Goal: Transaction & Acquisition: Purchase product/service

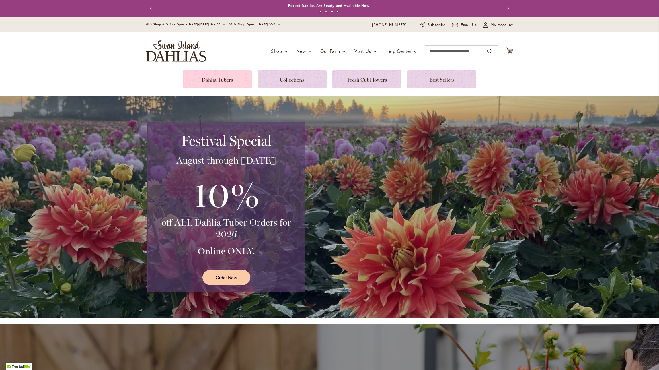
click at [213, 81] on link at bounding box center [217, 79] width 69 height 18
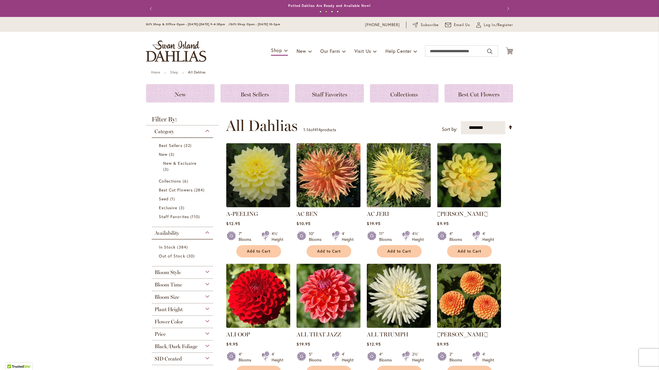
scroll to position [1, 0]
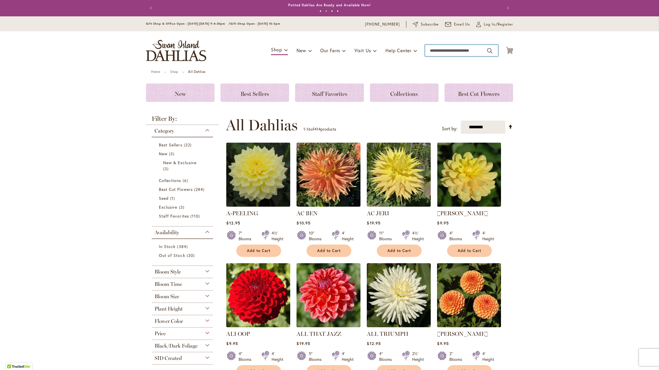
click at [469, 52] on input "Search" at bounding box center [461, 50] width 73 height 11
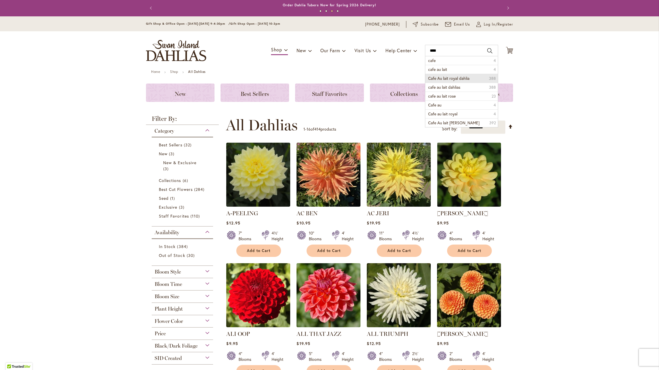
click at [472, 77] on li "Cafe Au lait royal dahlia 388" at bounding box center [462, 78] width 73 height 9
type input "**********"
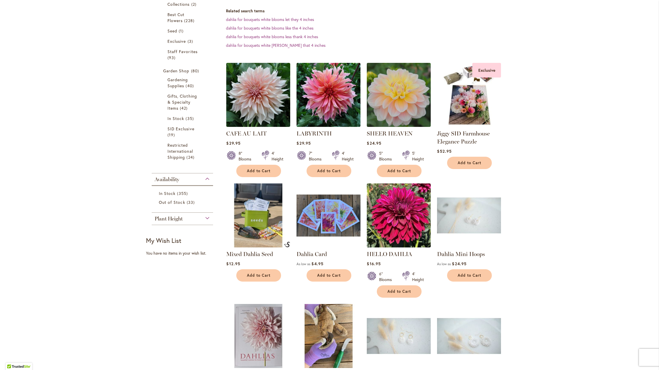
scroll to position [155, 0]
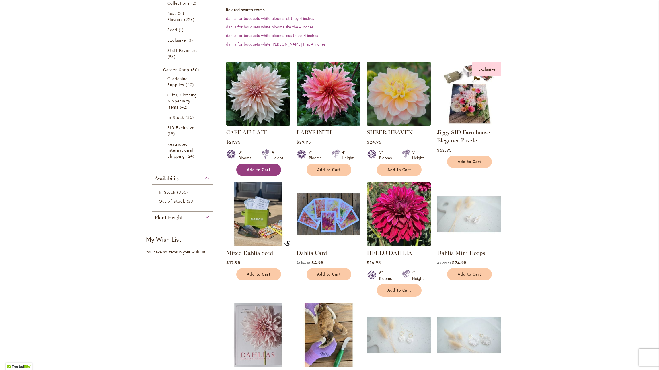
click at [273, 169] on button "Add to Cart" at bounding box center [258, 170] width 45 height 12
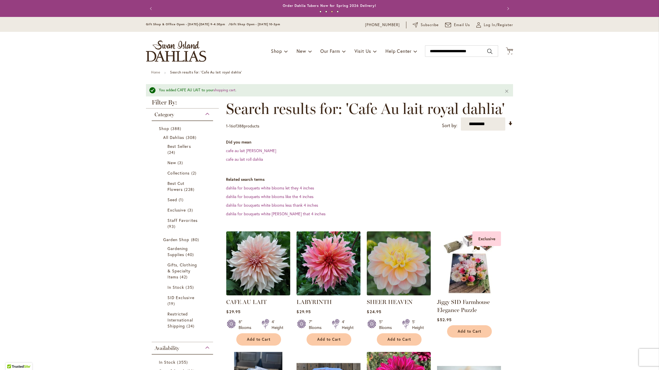
scroll to position [0, 0]
drag, startPoint x: 465, startPoint y: 50, endPoint x: 445, endPoint y: 50, distance: 19.5
click at [445, 50] on input "**********" at bounding box center [461, 50] width 73 height 11
click at [457, 70] on span "cafe aulait dahlia" at bounding box center [442, 69] width 29 height 5
type input "**********"
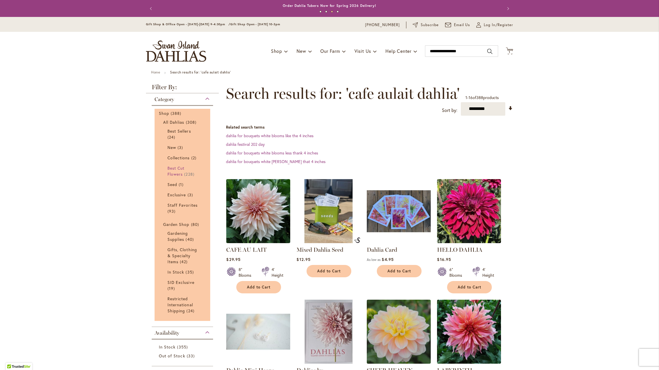
click at [181, 168] on span "Best Cut Flowers" at bounding box center [176, 170] width 17 height 11
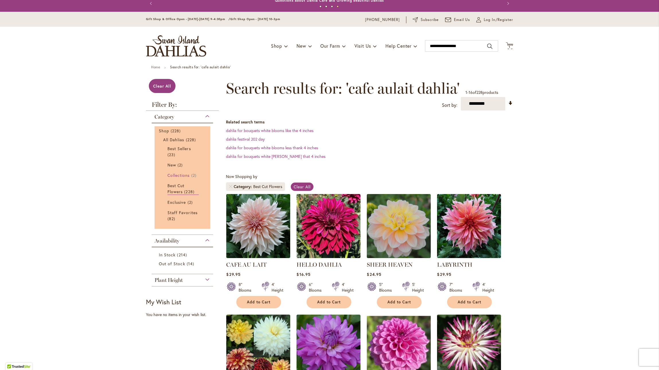
scroll to position [5, 0]
click at [175, 165] on span "New" at bounding box center [172, 164] width 9 height 5
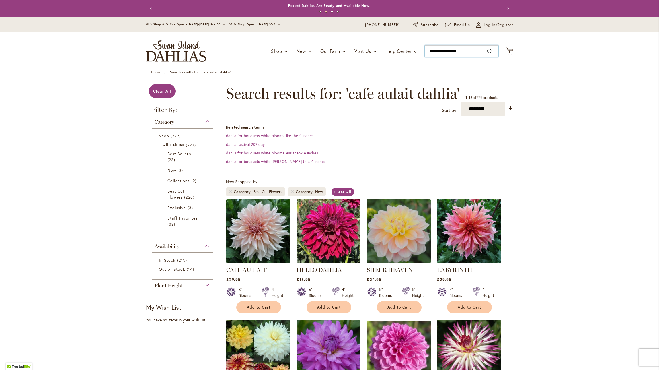
type input "**********"
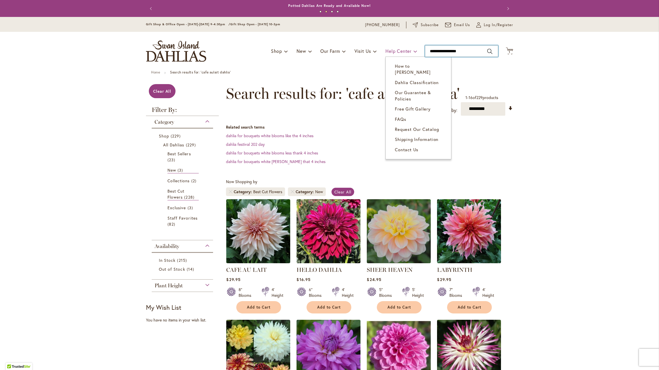
drag, startPoint x: 472, startPoint y: 51, endPoint x: 406, endPoint y: 50, distance: 66.3
click at [406, 50] on div "Toggle Nav Shop Dahlia Tubers Collections Fresh Cut Dahlias Gardening Supplies …" at bounding box center [329, 51] width 379 height 38
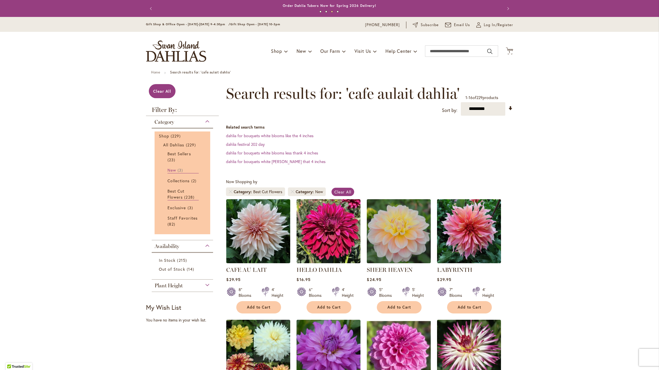
click at [173, 170] on span "New" at bounding box center [172, 169] width 9 height 5
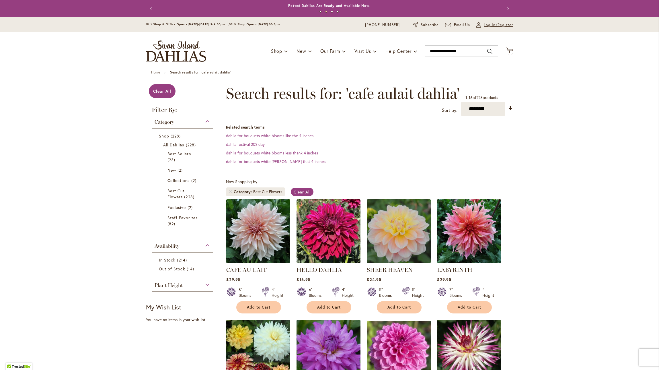
click at [498, 25] on span "Log In/Register" at bounding box center [498, 25] width 29 height 6
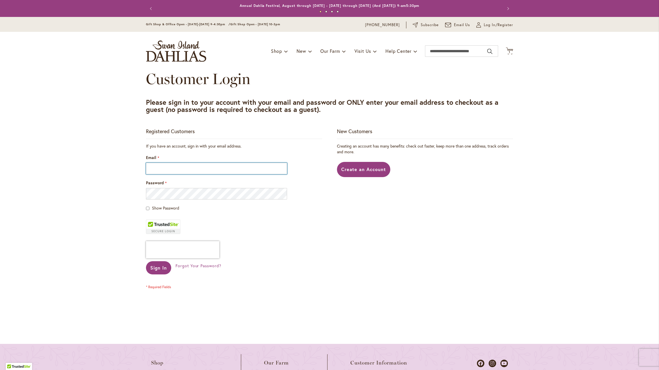
type input "**********"
click at [163, 270] on span "Sign In" at bounding box center [158, 268] width 17 height 6
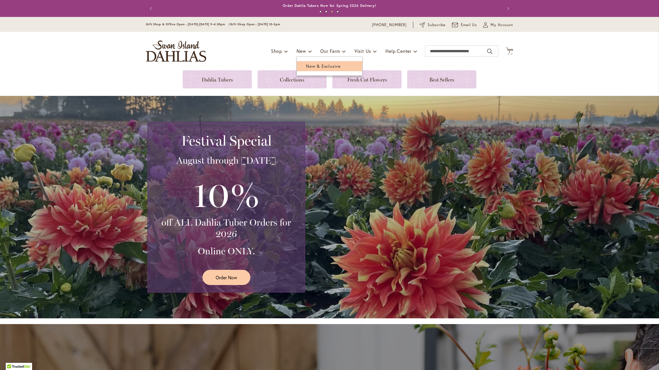
click at [314, 66] on span "New & Exclusive" at bounding box center [323, 66] width 35 height 6
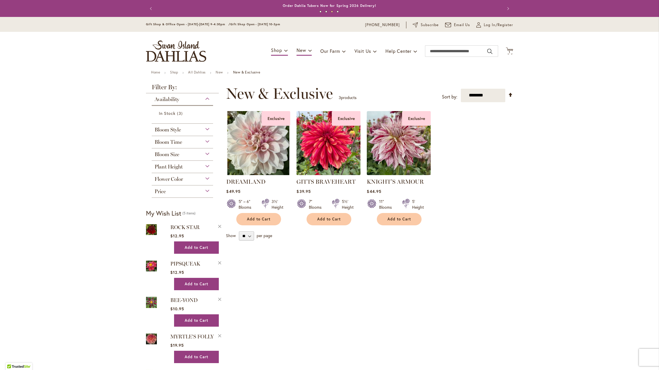
click at [324, 149] on img at bounding box center [328, 142] width 67 height 67
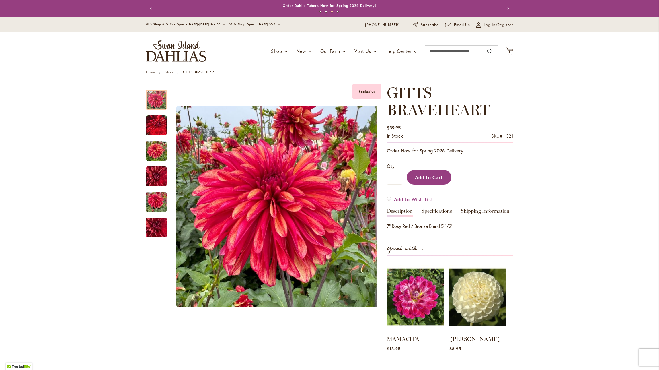
click at [431, 178] on span "Add to Cart" at bounding box center [429, 177] width 28 height 6
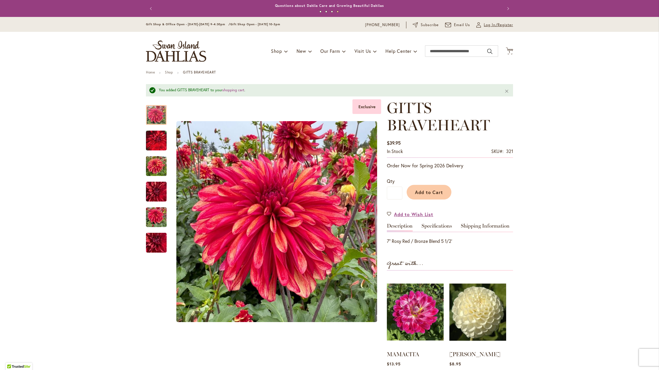
click at [498, 25] on span "Log In/Register" at bounding box center [498, 25] width 29 height 6
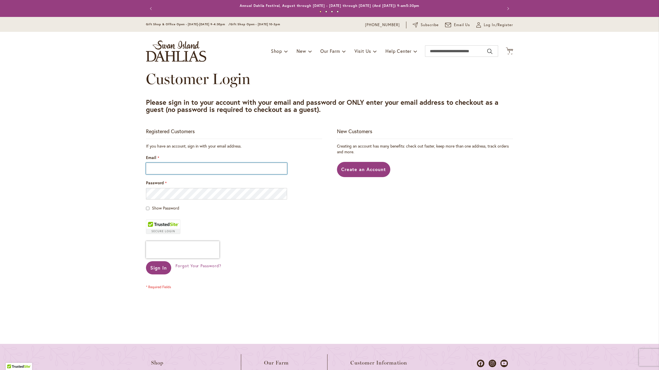
type input "**********"
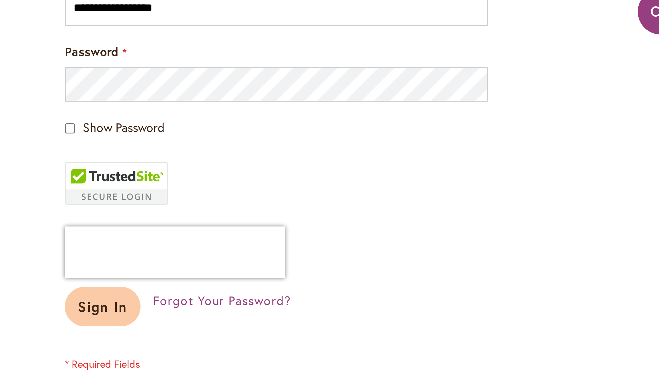
click at [150, 265] on span "Sign In" at bounding box center [158, 268] width 17 height 6
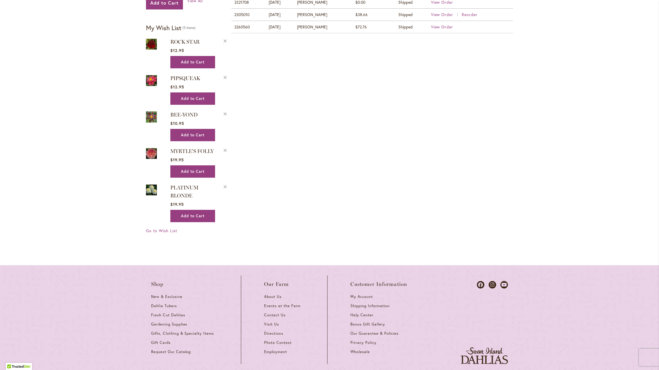
scroll to position [295, 0]
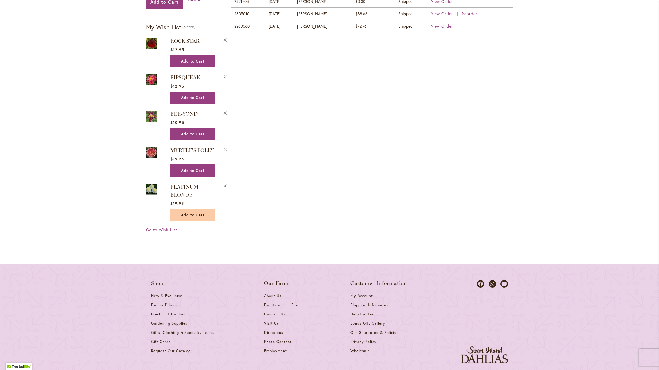
click at [207, 209] on button "Add to Cart" at bounding box center [192, 215] width 45 height 12
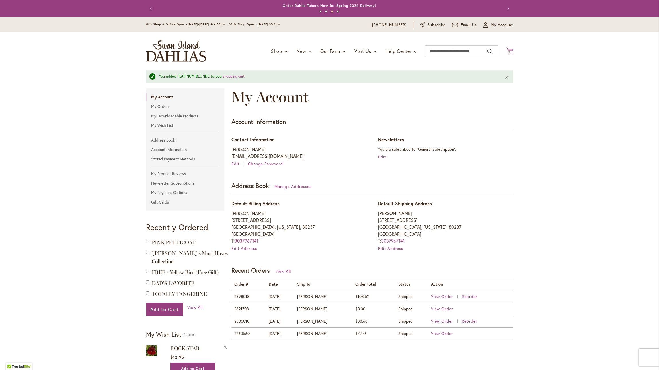
click at [512, 51] on span "3 3 items" at bounding box center [510, 52] width 6 height 3
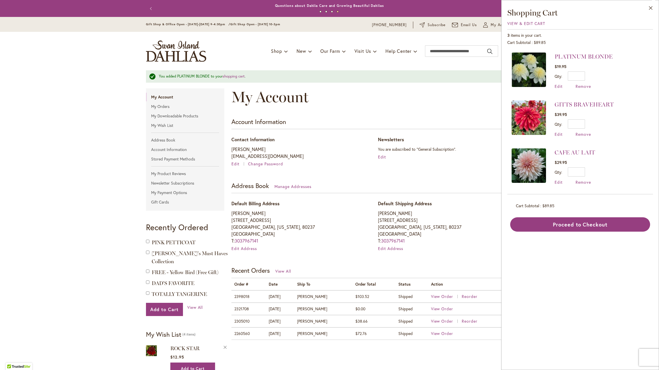
click at [483, 102] on div "My Account" at bounding box center [373, 102] width 282 height 29
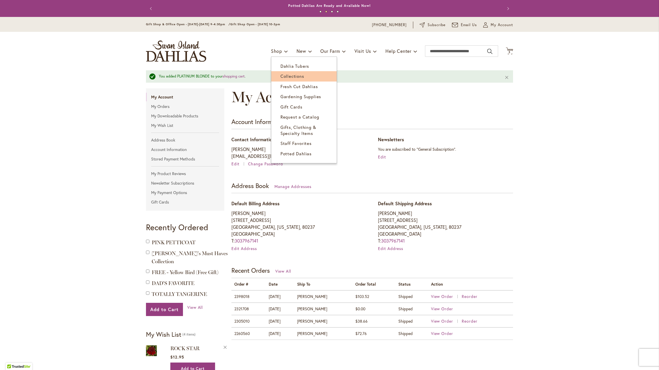
click at [295, 77] on span "Collections" at bounding box center [293, 76] width 24 height 6
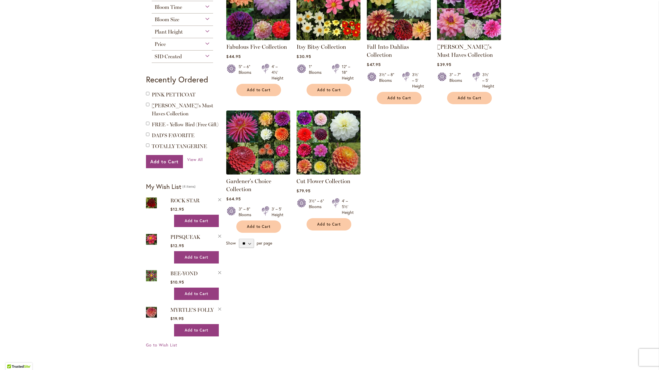
scroll to position [135, 0]
click at [342, 156] on img at bounding box center [328, 142] width 67 height 67
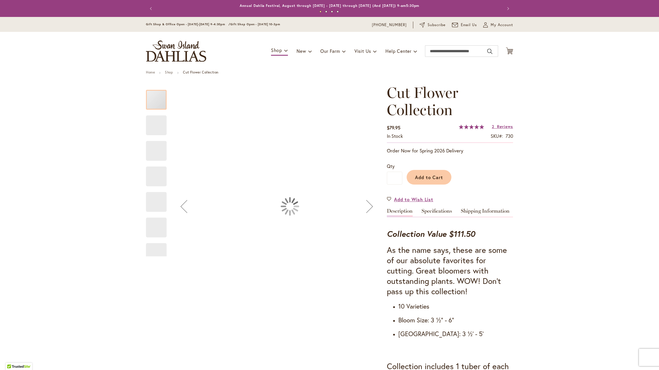
type input "*****"
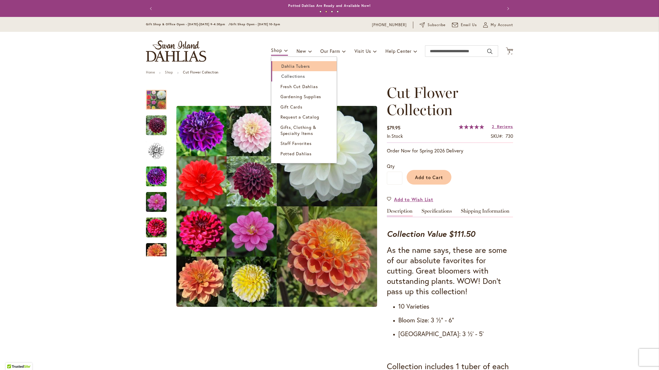
click at [295, 63] on span "Dahlia Tubers" at bounding box center [296, 66] width 29 height 6
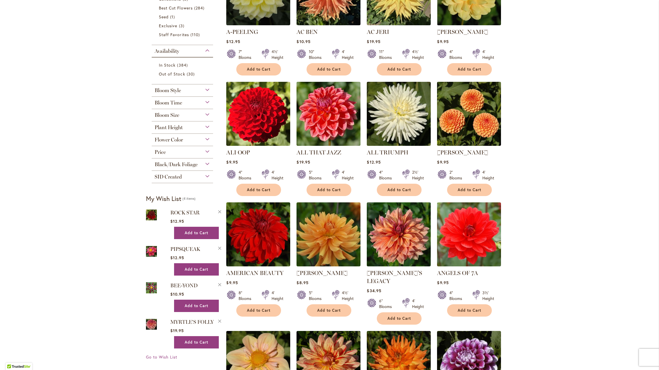
scroll to position [183, 0]
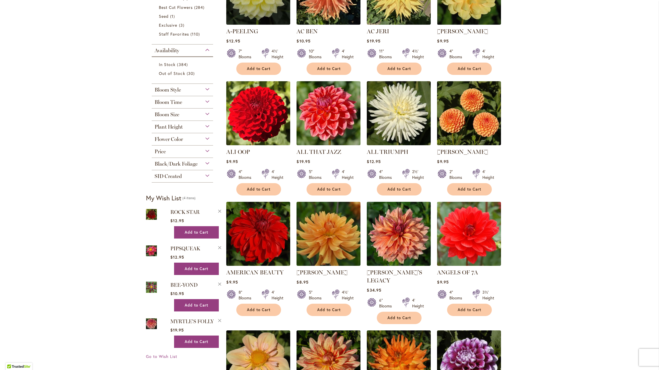
click at [207, 88] on div "Bloom Style" at bounding box center [182, 88] width 61 height 9
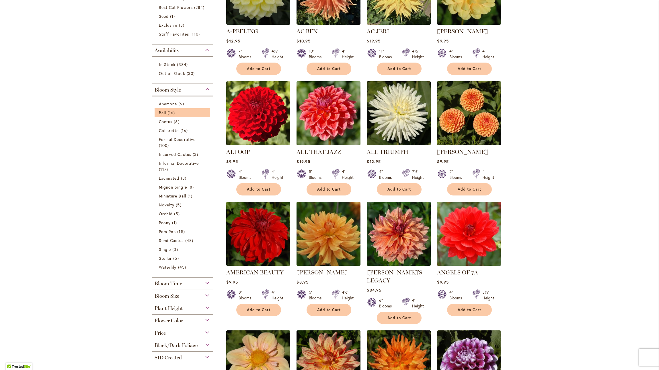
click at [192, 109] on li "Ball 16 items" at bounding box center [183, 112] width 56 height 9
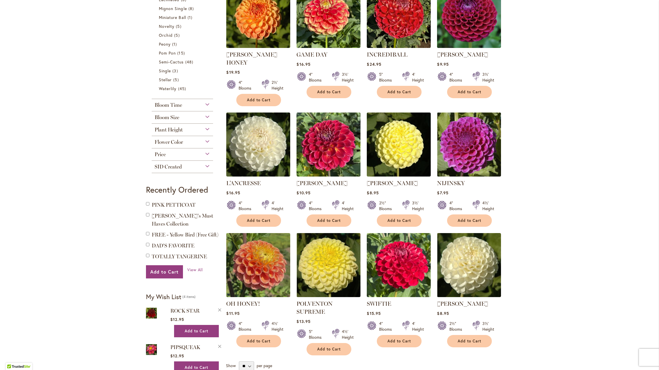
scroll to position [271, 0]
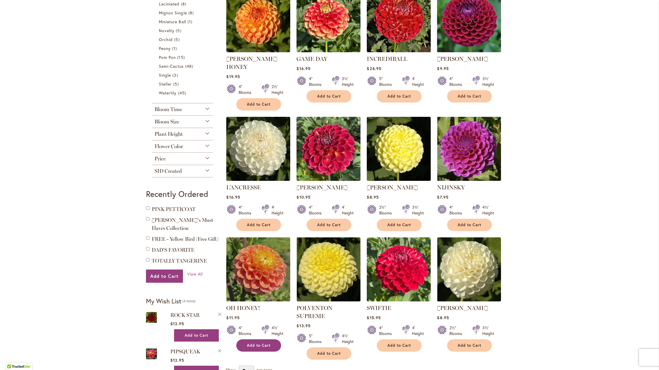
click at [265, 343] on span "Add to Cart" at bounding box center [259, 345] width 24 height 5
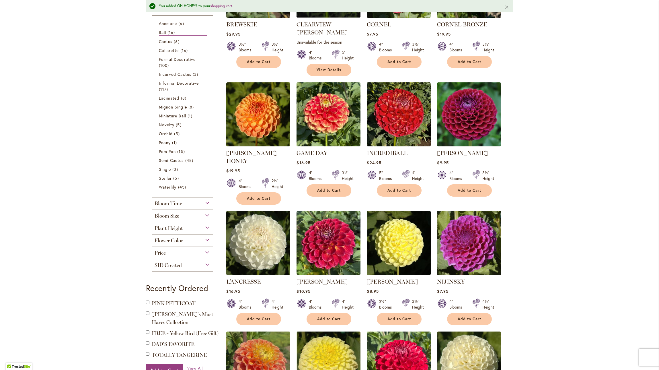
scroll to position [192, 0]
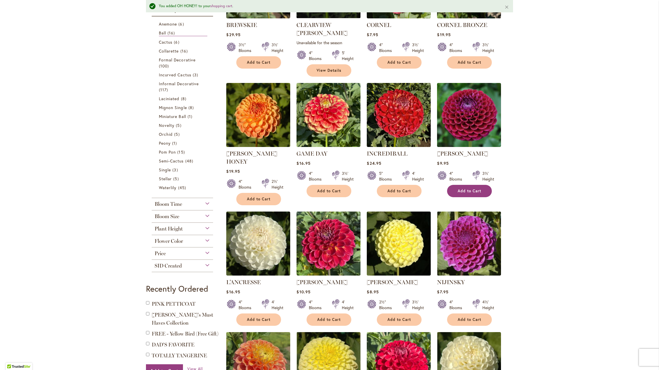
click at [479, 189] on span "Add to Cart" at bounding box center [470, 191] width 24 height 5
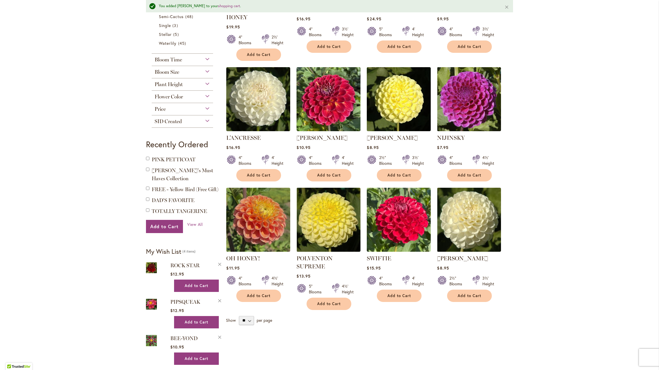
scroll to position [341, 0]
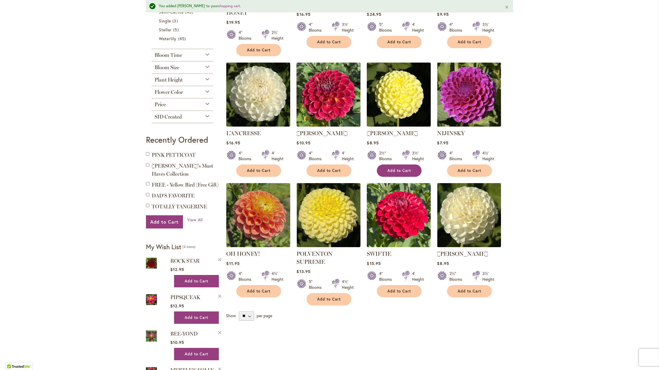
click at [407, 168] on span "Add to Cart" at bounding box center [400, 170] width 24 height 5
click at [333, 168] on span "Add to Cart" at bounding box center [329, 170] width 24 height 5
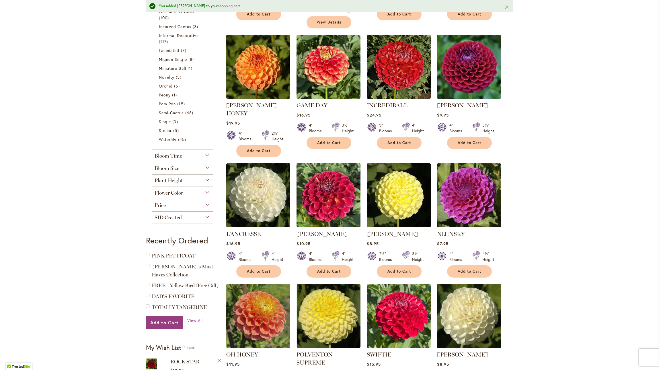
scroll to position [234, 0]
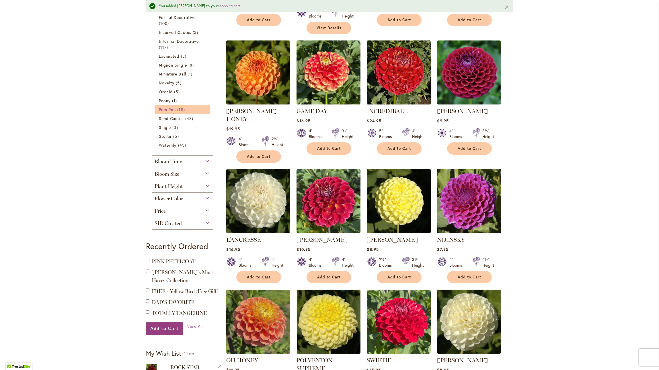
click at [178, 108] on span "15 items" at bounding box center [181, 109] width 9 height 6
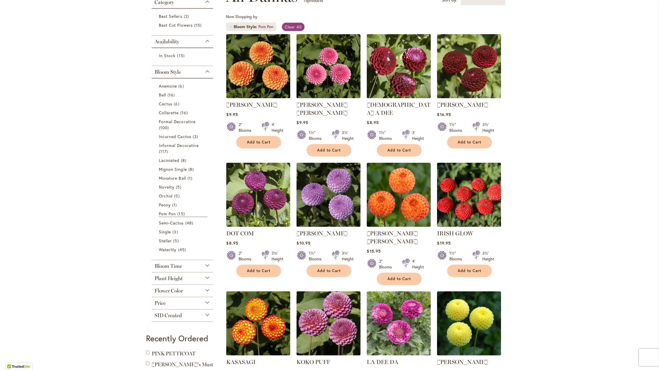
scroll to position [82, 0]
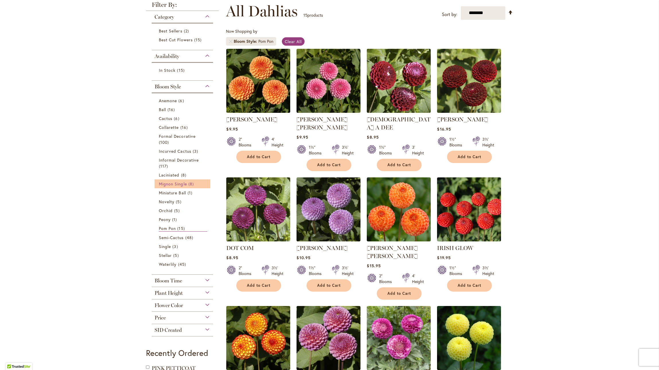
click at [183, 185] on span "Mignon Single" at bounding box center [173, 183] width 28 height 5
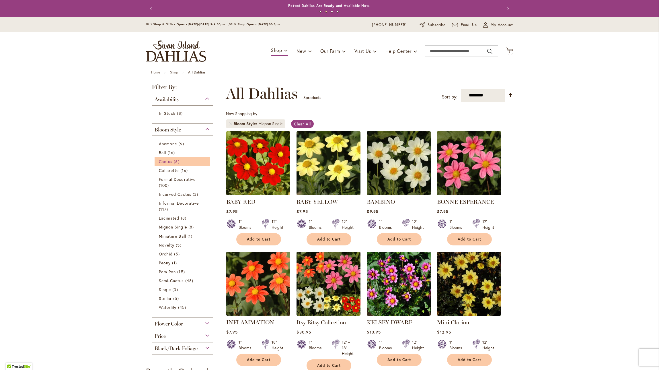
click at [165, 162] on span "Cactus" at bounding box center [165, 161] width 13 height 5
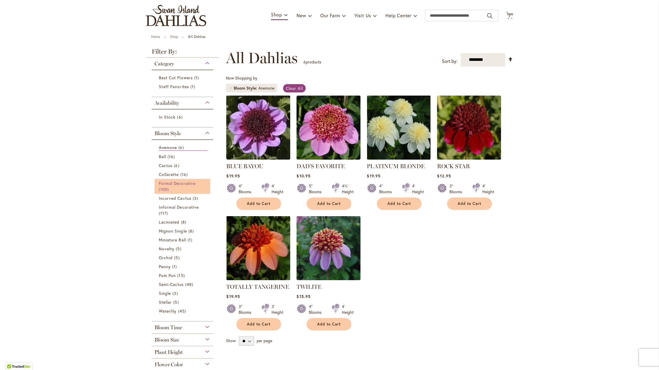
scroll to position [36, 0]
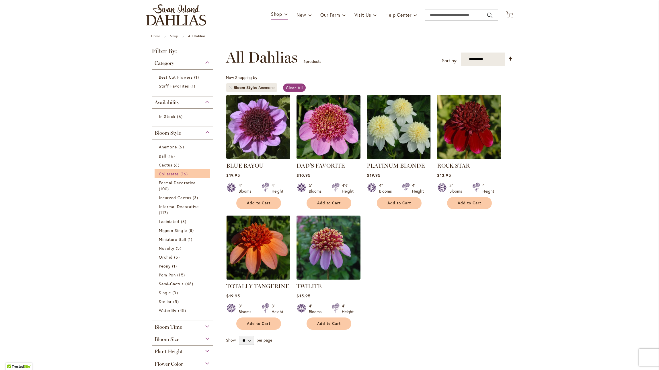
click at [178, 172] on span "Collarette" at bounding box center [169, 173] width 20 height 5
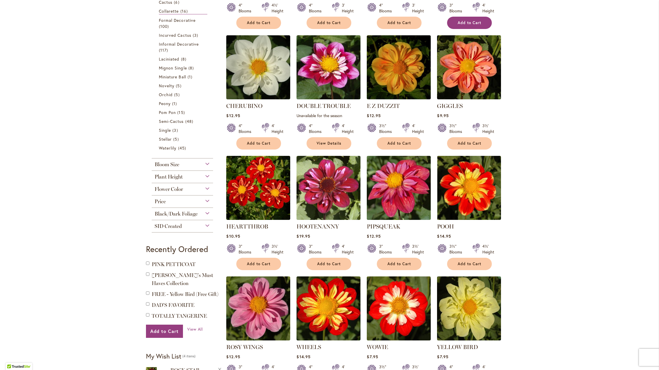
scroll to position [217, 0]
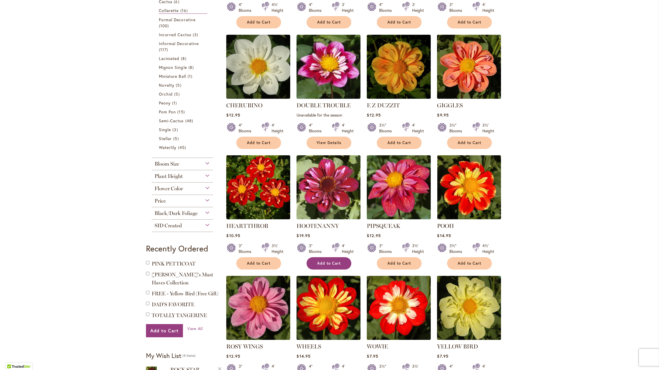
click at [337, 262] on span "Add to Cart" at bounding box center [329, 263] width 24 height 5
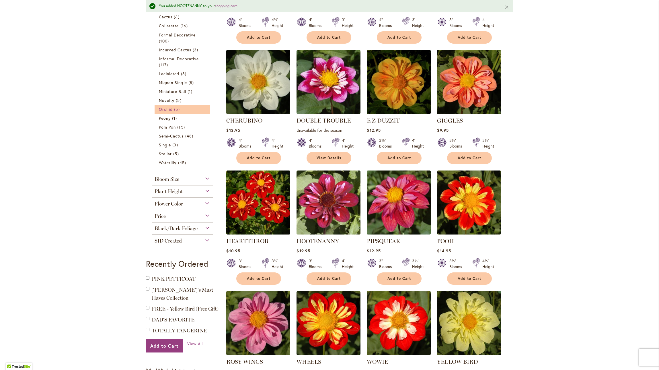
click at [185, 108] on link "Orchid 5 items" at bounding box center [183, 109] width 48 height 6
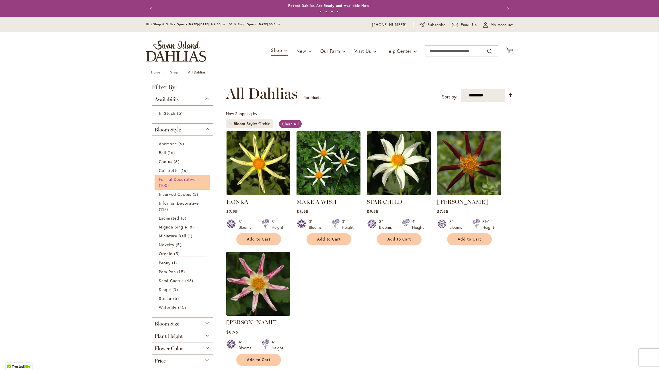
click at [174, 180] on span "Formal Decorative" at bounding box center [177, 178] width 37 height 5
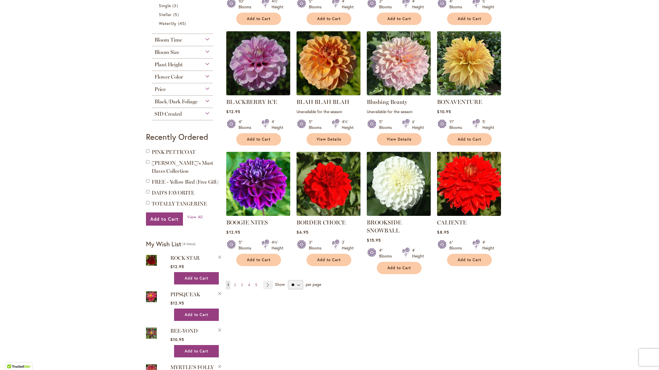
scroll to position [342, 0]
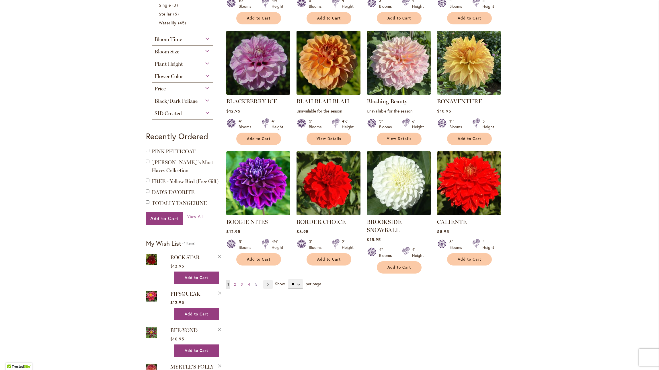
click at [256, 282] on span "5" at bounding box center [256, 284] width 2 height 4
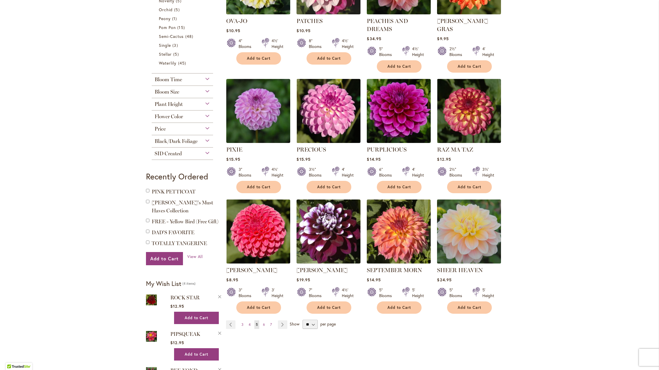
scroll to position [302, 0]
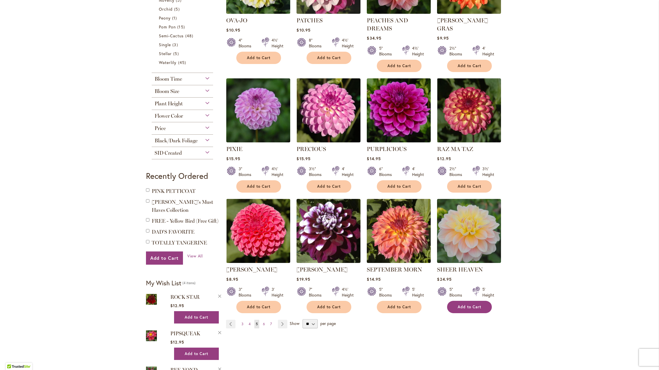
click at [481, 306] on span "Add to Cart" at bounding box center [470, 306] width 24 height 5
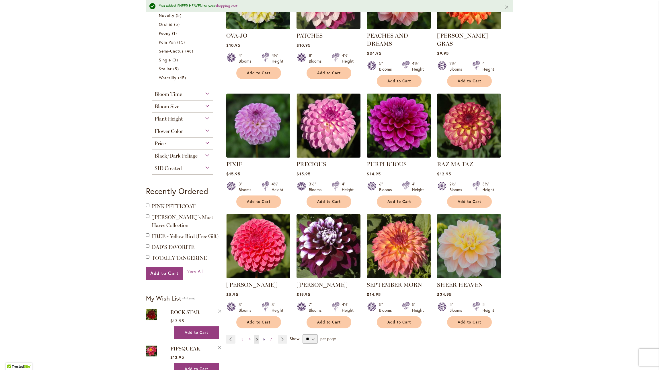
click at [265, 337] on span "6" at bounding box center [264, 339] width 2 height 4
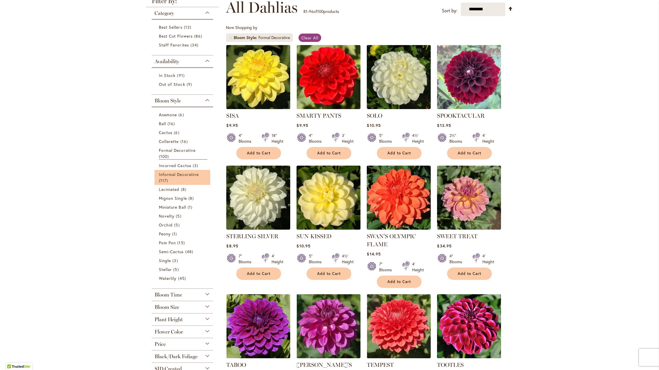
scroll to position [86, 0]
click at [175, 190] on span "Laciniated" at bounding box center [169, 189] width 21 height 5
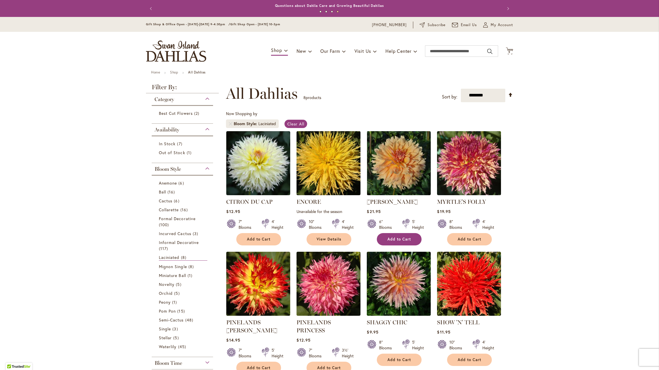
scroll to position [1, 0]
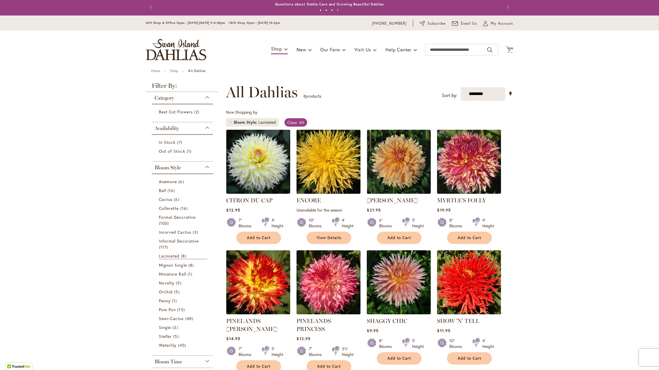
click at [413, 236] on button "Add to Cart" at bounding box center [399, 238] width 45 height 12
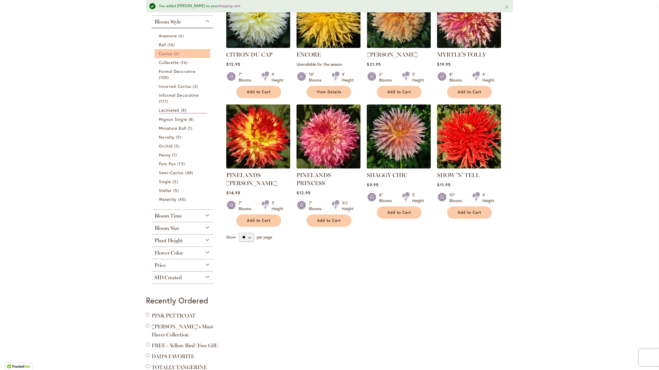
scroll to position [163, 0]
click at [187, 138] on link "Novelty 5 items" at bounding box center [183, 137] width 48 height 6
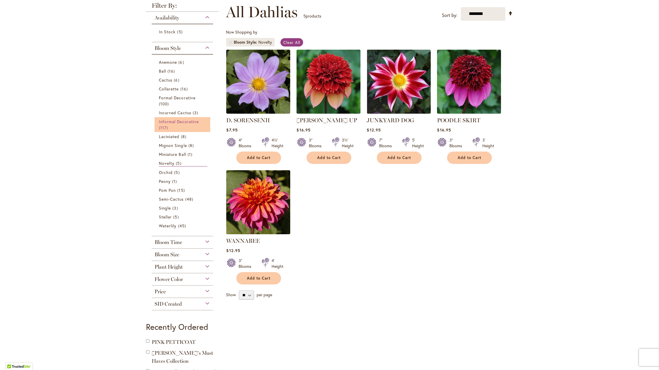
scroll to position [85, 0]
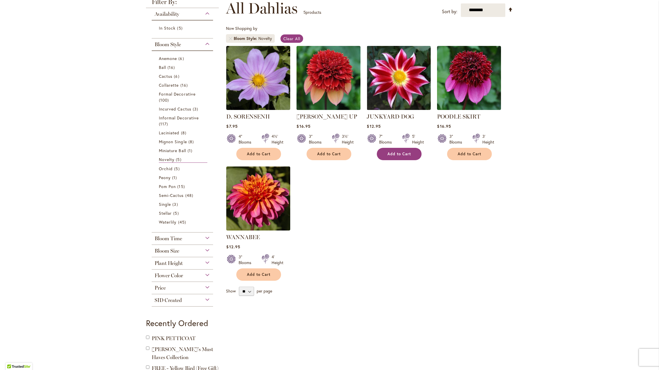
click at [413, 156] on button "Add to Cart" at bounding box center [399, 154] width 45 height 12
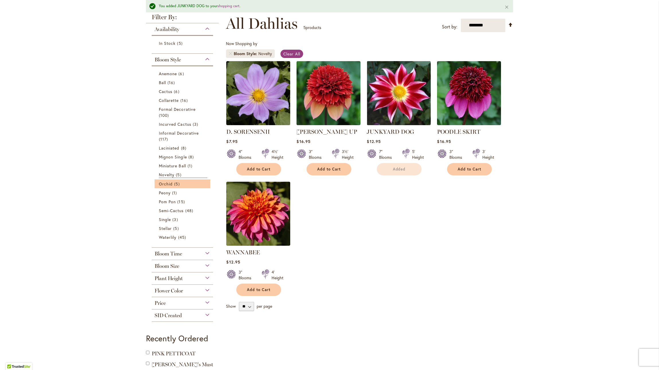
click at [175, 179] on li "Orchid 5 items" at bounding box center [183, 183] width 56 height 9
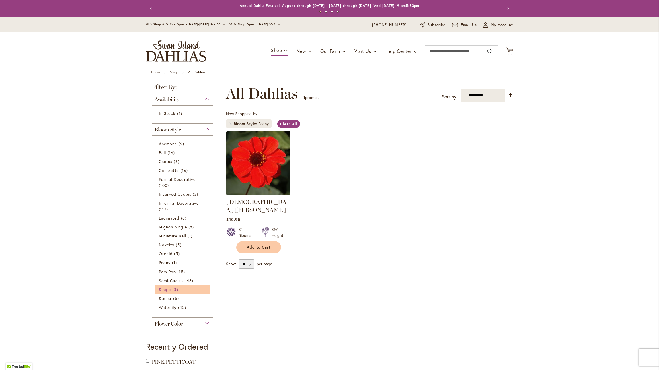
click at [175, 290] on span "3 items" at bounding box center [175, 289] width 7 height 6
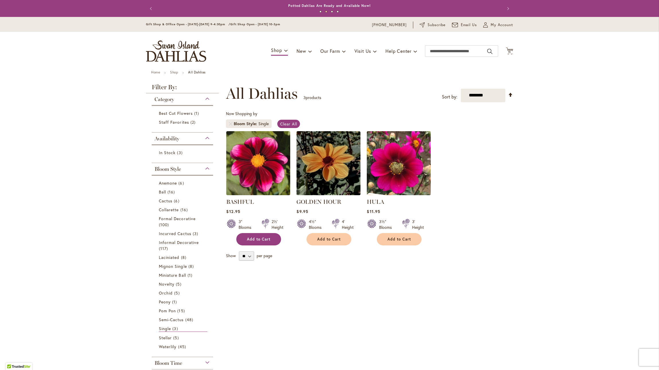
click at [264, 237] on span "Add to Cart" at bounding box center [259, 239] width 24 height 5
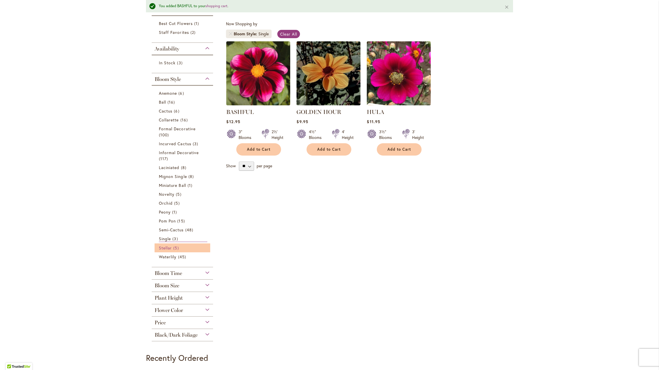
scroll to position [105, 0]
click at [169, 246] on span "Stellar" at bounding box center [165, 247] width 13 height 5
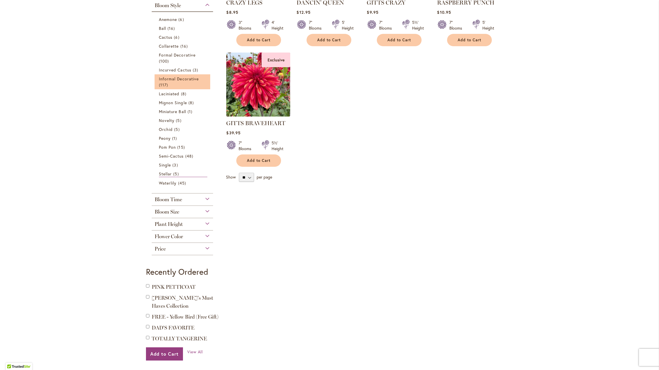
scroll to position [201, 0]
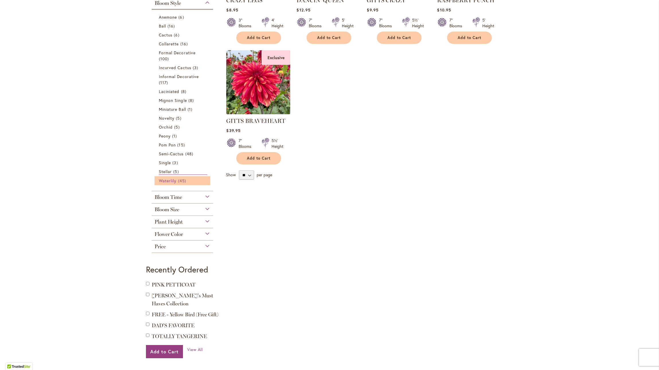
click at [184, 180] on span "45 items" at bounding box center [182, 181] width 9 height 6
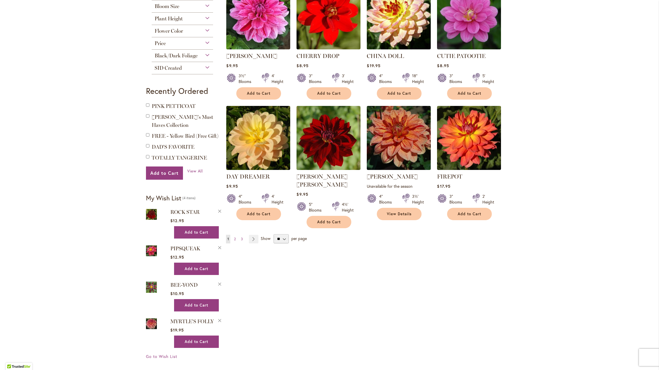
scroll to position [387, 0]
select select "**"
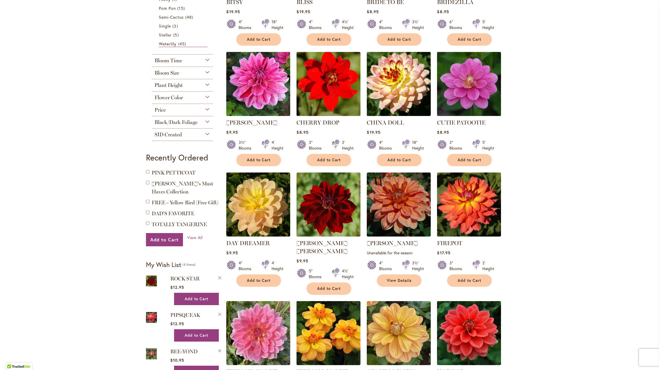
scroll to position [318, 0]
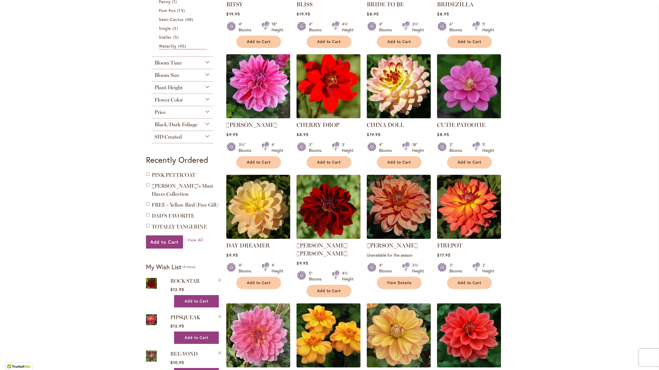
click at [208, 123] on div "Black/Dark Foliage" at bounding box center [182, 123] width 61 height 9
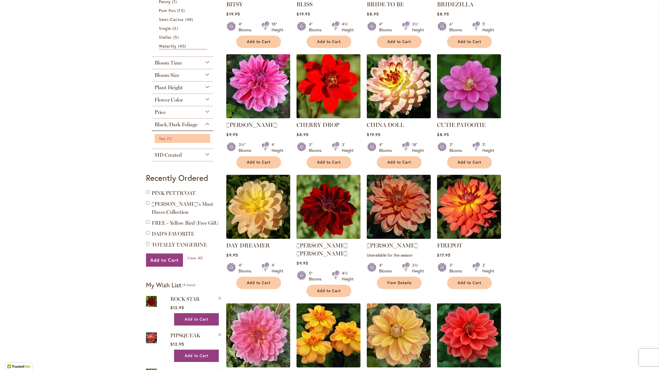
click at [163, 138] on span "Yes" at bounding box center [162, 138] width 7 height 5
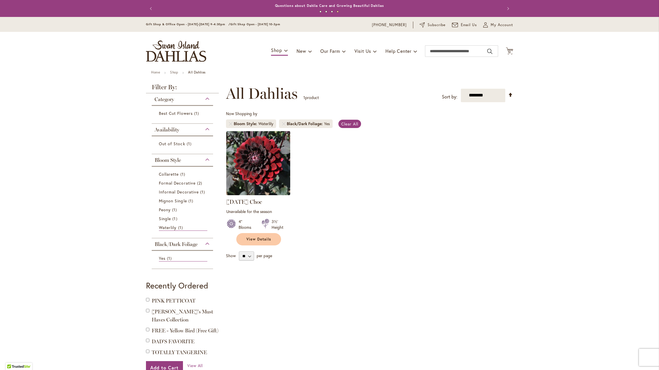
click at [209, 127] on div "Availability" at bounding box center [182, 128] width 61 height 9
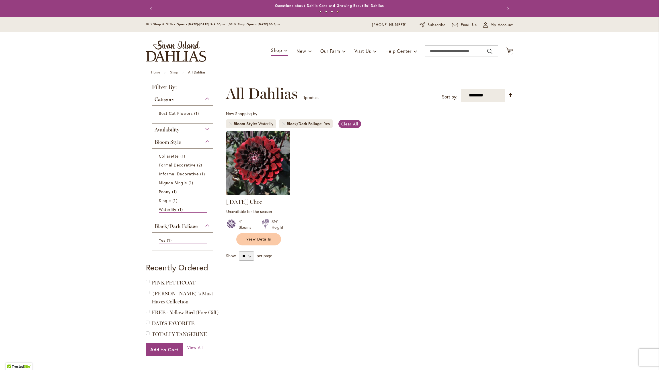
click at [209, 127] on div "Availability" at bounding box center [182, 128] width 61 height 9
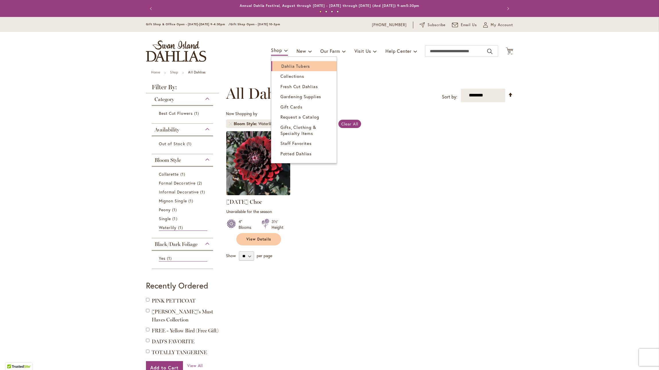
click at [286, 65] on span "Dahlia Tubers" at bounding box center [296, 66] width 29 height 6
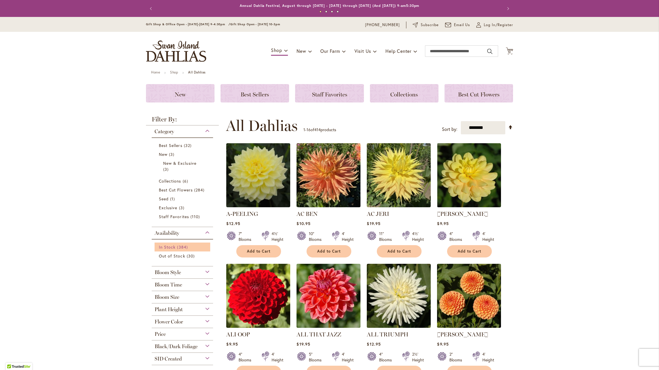
click at [192, 248] on link "In Stock 384 items" at bounding box center [183, 247] width 48 height 6
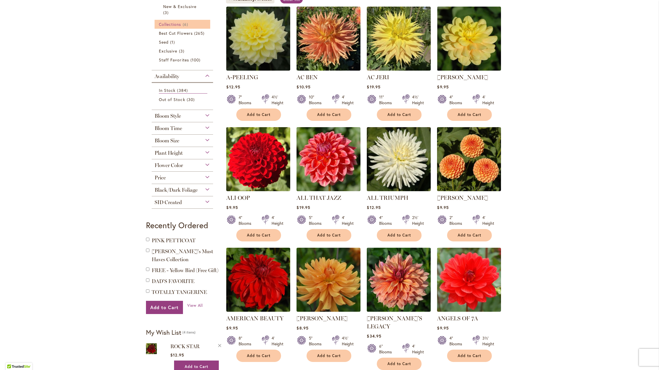
scroll to position [125, 0]
click at [209, 115] on div "Bloom Style" at bounding box center [182, 114] width 61 height 9
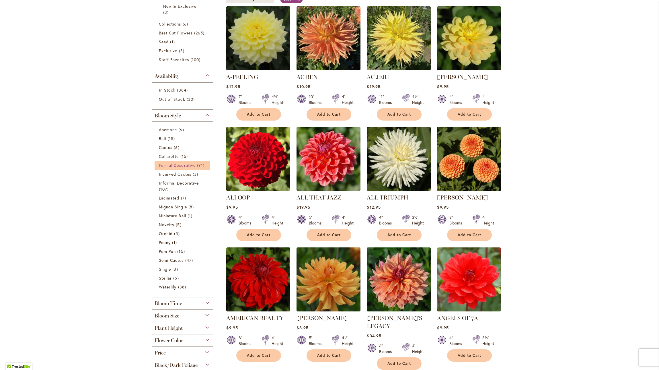
click at [194, 167] on span "Formal Decorative" at bounding box center [177, 164] width 37 height 5
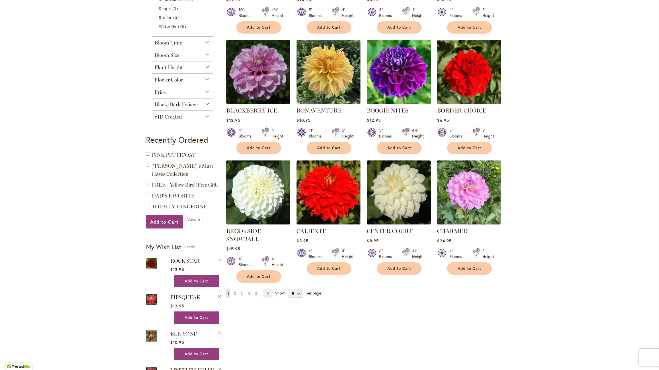
scroll to position [337, 0]
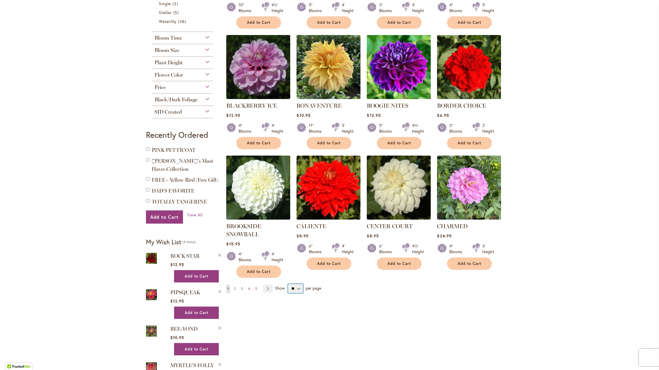
select select "**"
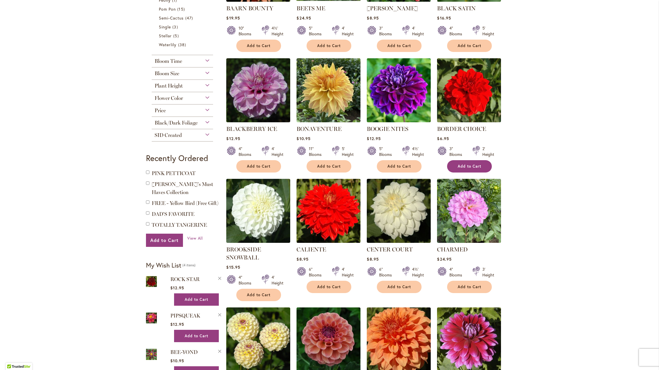
scroll to position [315, 0]
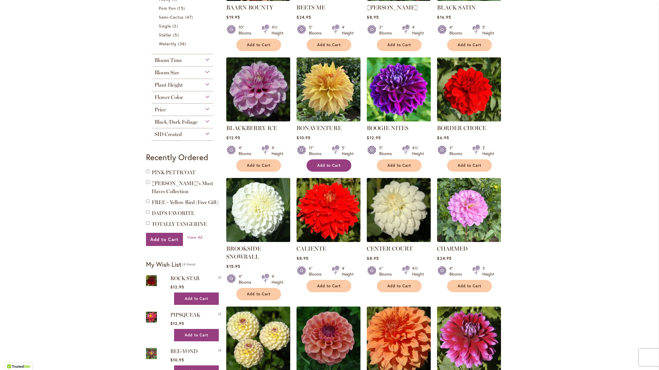
click at [339, 163] on span "Add to Cart" at bounding box center [329, 165] width 24 height 5
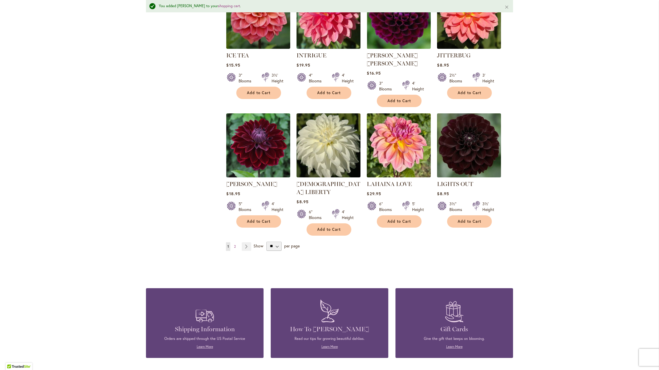
scroll to position [1407, 0]
click at [236, 245] on span "2" at bounding box center [235, 247] width 2 height 4
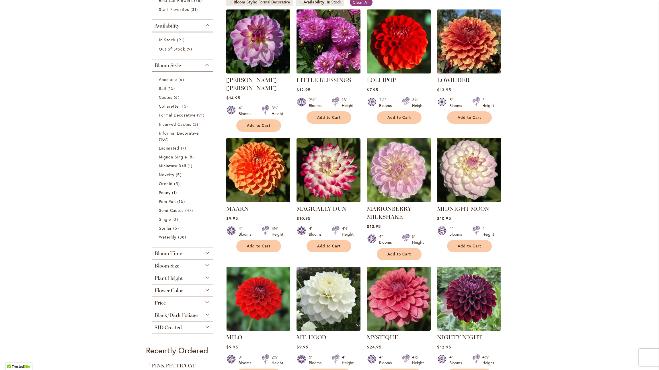
scroll to position [122, 0]
click at [208, 264] on div "Bloom Size" at bounding box center [182, 263] width 61 height 9
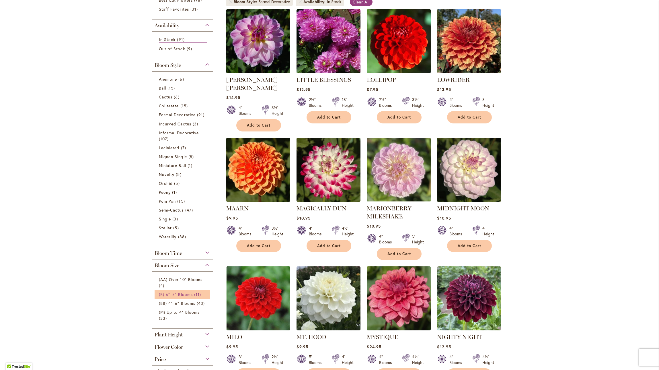
click at [191, 292] on span "(B) 6"–8" Blooms" at bounding box center [176, 294] width 34 height 5
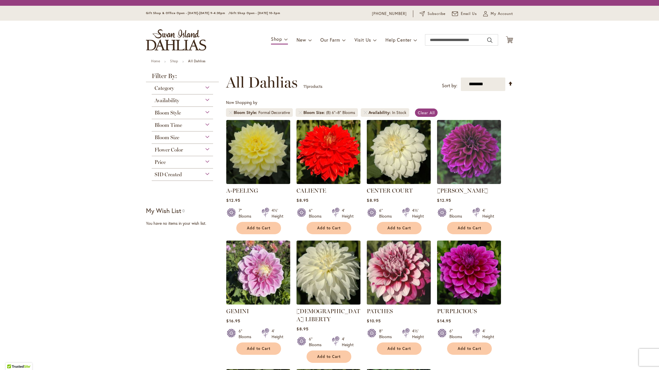
scroll to position [106, 0]
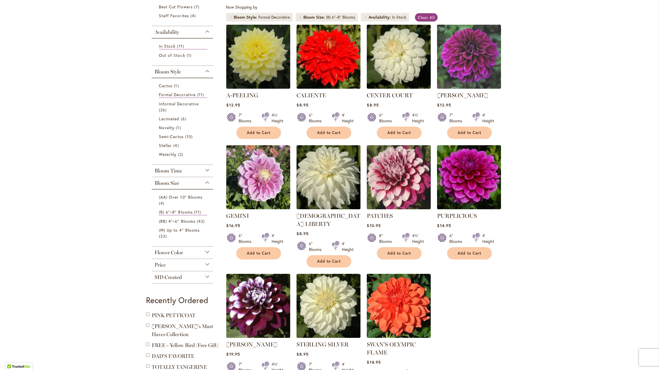
drag, startPoint x: 410, startPoint y: 254, endPoint x: 413, endPoint y: 254, distance: 3.2
click at [410, 254] on span "Add to Cart" at bounding box center [400, 253] width 24 height 5
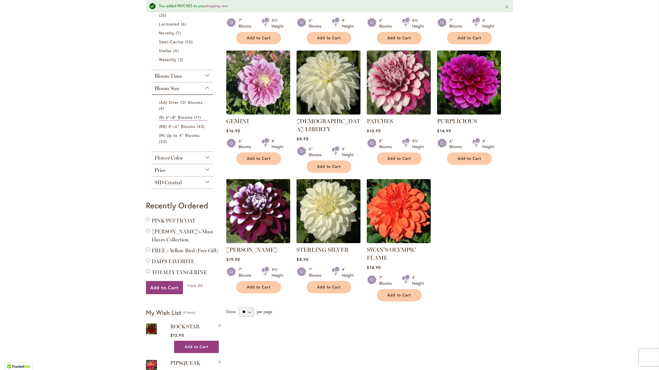
scroll to position [217, 0]
click at [263, 284] on span "Add to Cart" at bounding box center [259, 286] width 24 height 5
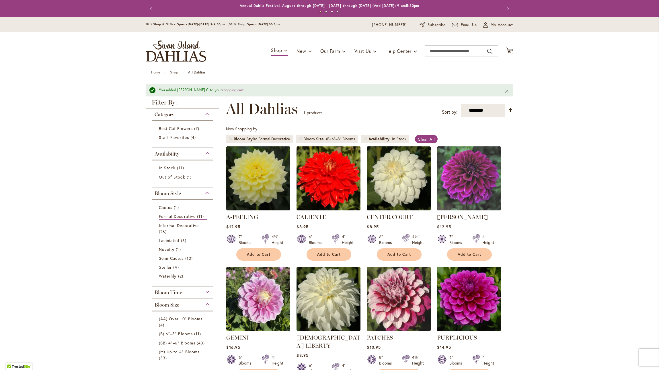
scroll to position [0, 0]
click at [511, 51] on span "15" at bounding box center [509, 52] width 3 height 4
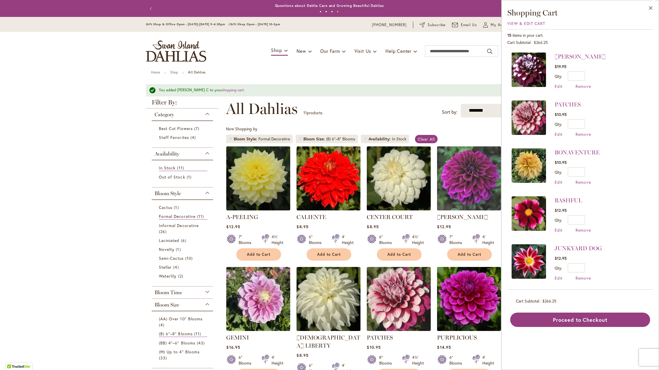
click at [414, 37] on div "Toggle Nav Shop Dahlia Tubers Collections Fresh Cut Dahlias Gardening Supplies …" at bounding box center [329, 51] width 379 height 38
